Goal: Transaction & Acquisition: Purchase product/service

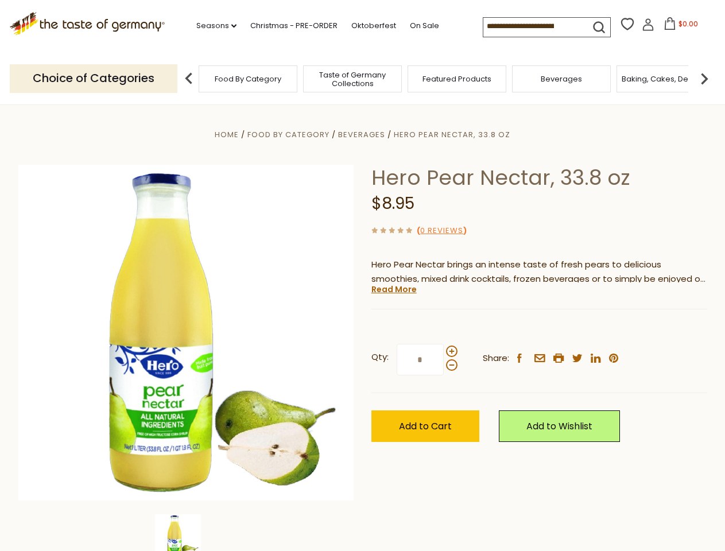
click at [362, 275] on div "Home Food By Category [GEOGRAPHIC_DATA] Hero Pear Nectar, 33.8 oz Hero Pear Nec…" at bounding box center [363, 348] width 706 height 442
click at [212, 26] on link "Seasons dropdown_arrow" at bounding box center [216, 26] width 40 height 13
click at [532, 26] on input at bounding box center [531, 26] width 97 height 16
click at [678, 27] on span "$0.00" at bounding box center [688, 24] width 20 height 10
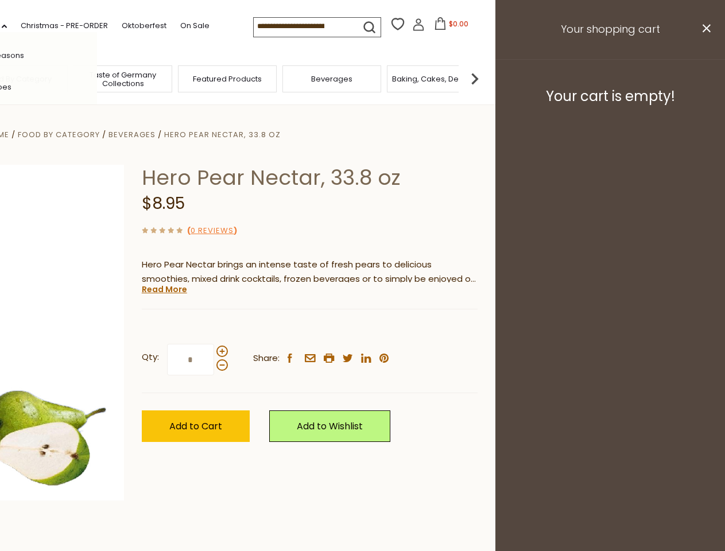
click at [97, 78] on div "All Seasons Recipes Game Day [DATE] [DATE] [DATE][PERSON_NAME] [DATE] Springfes…" at bounding box center [32, 275] width 130 height 487
click at [486, 78] on img at bounding box center [474, 78] width 23 height 23
click at [362, 328] on div "Qty: * Share: facebook email printer twitter linkedin pinterest" at bounding box center [310, 359] width 336 height 67
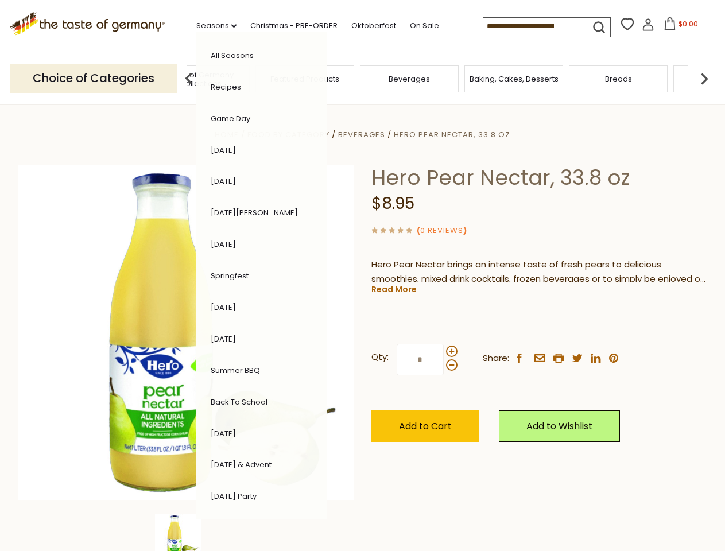
click at [186, 532] on img at bounding box center [178, 537] width 46 height 46
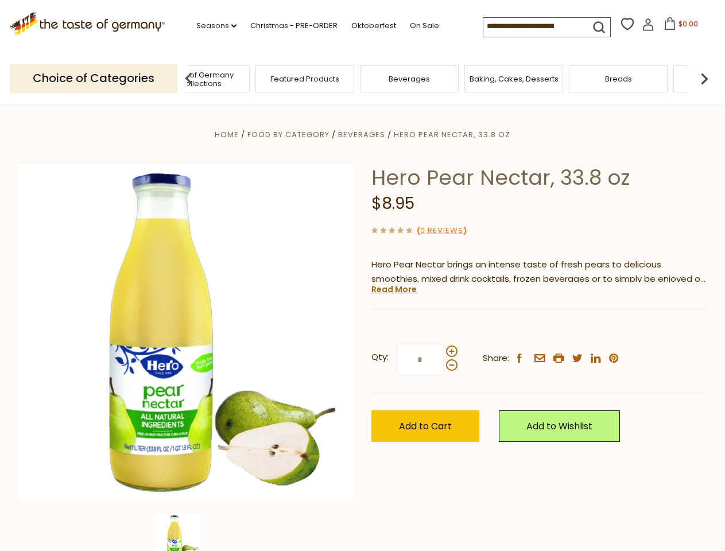
click at [186, 532] on img at bounding box center [178, 537] width 46 height 46
click at [393, 289] on link "Read More" at bounding box center [393, 288] width 45 height 11
